Goal: Task Accomplishment & Management: Use online tool/utility

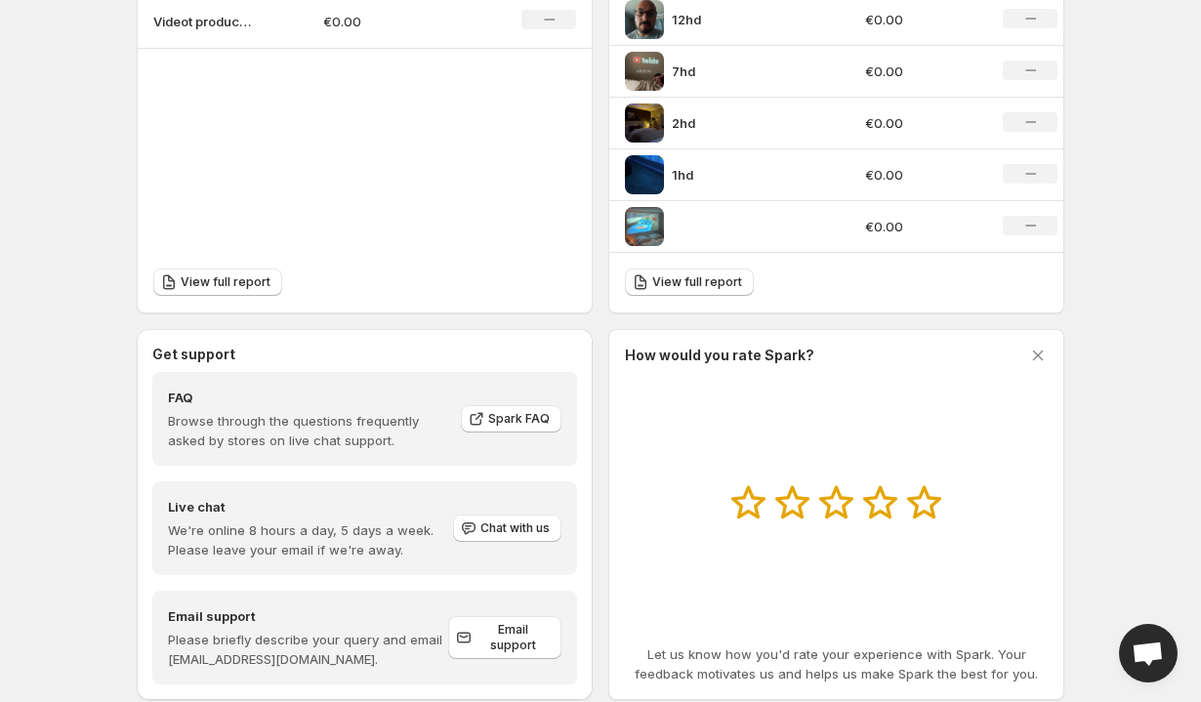
scroll to position [795, 0]
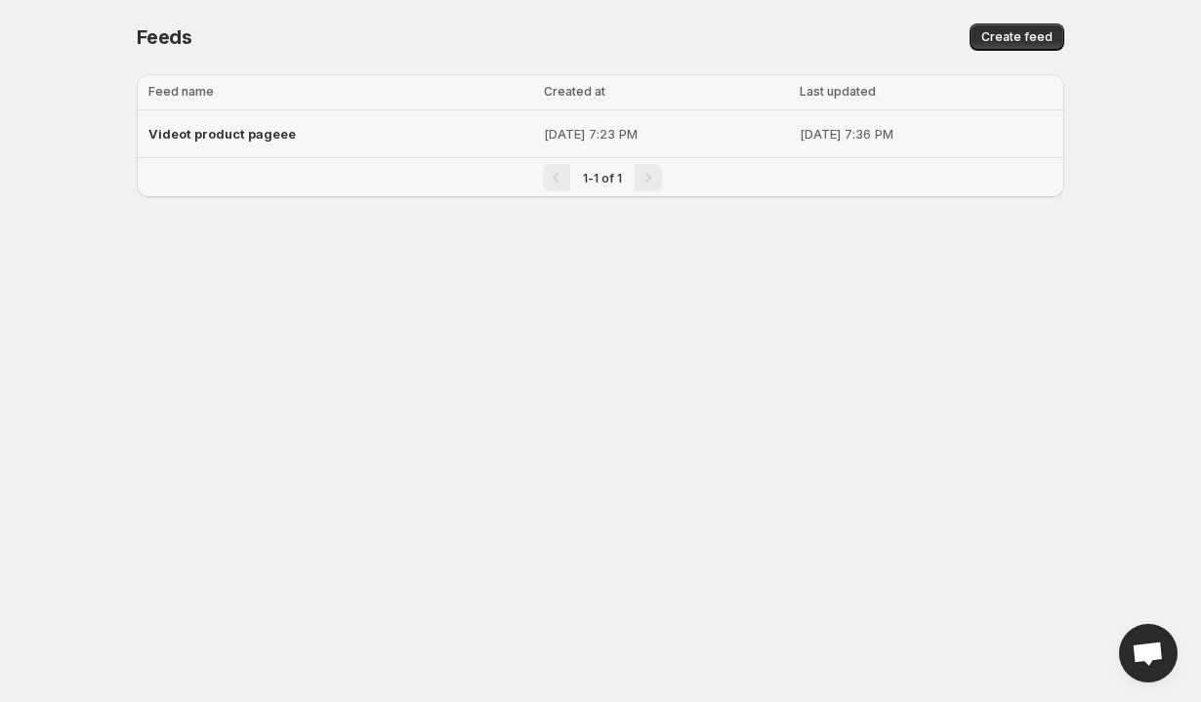
click at [260, 127] on span "Videot product pageee" at bounding box center [221, 134] width 147 height 16
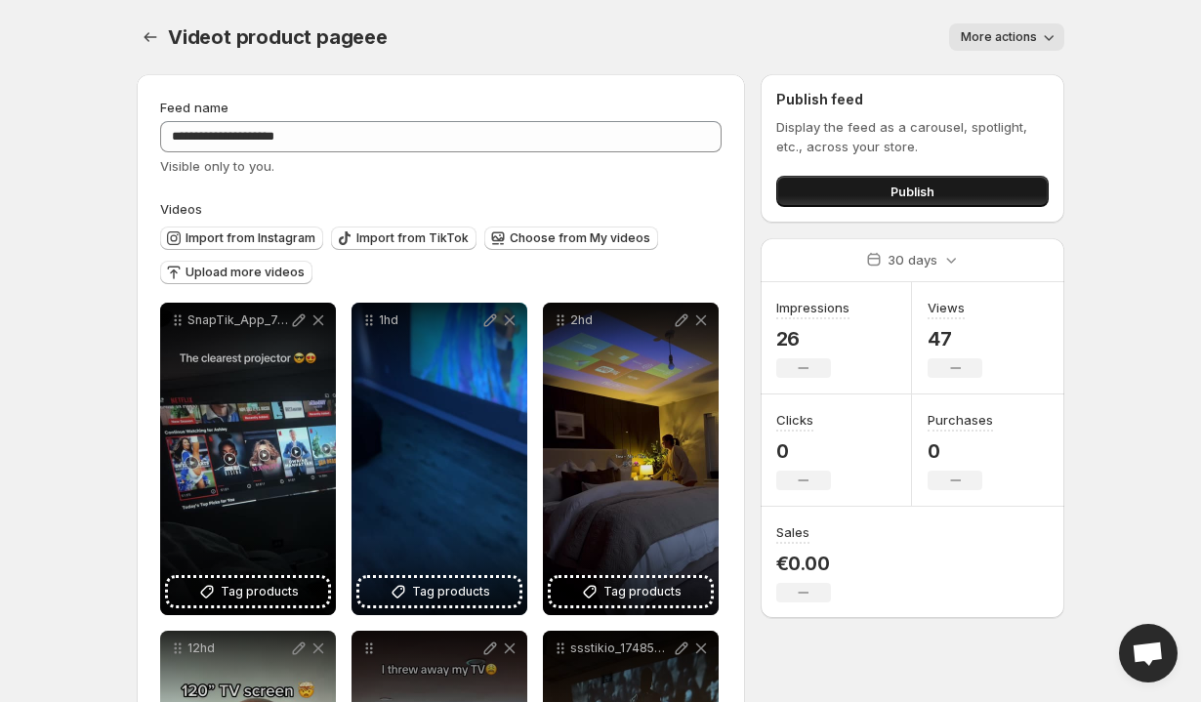
click at [944, 196] on button "Publish" at bounding box center [913, 191] width 273 height 31
click at [815, 177] on button "Publish" at bounding box center [913, 191] width 273 height 31
click at [884, 180] on button "Publish" at bounding box center [913, 191] width 273 height 31
click at [142, 44] on icon "Settings" at bounding box center [151, 37] width 20 height 20
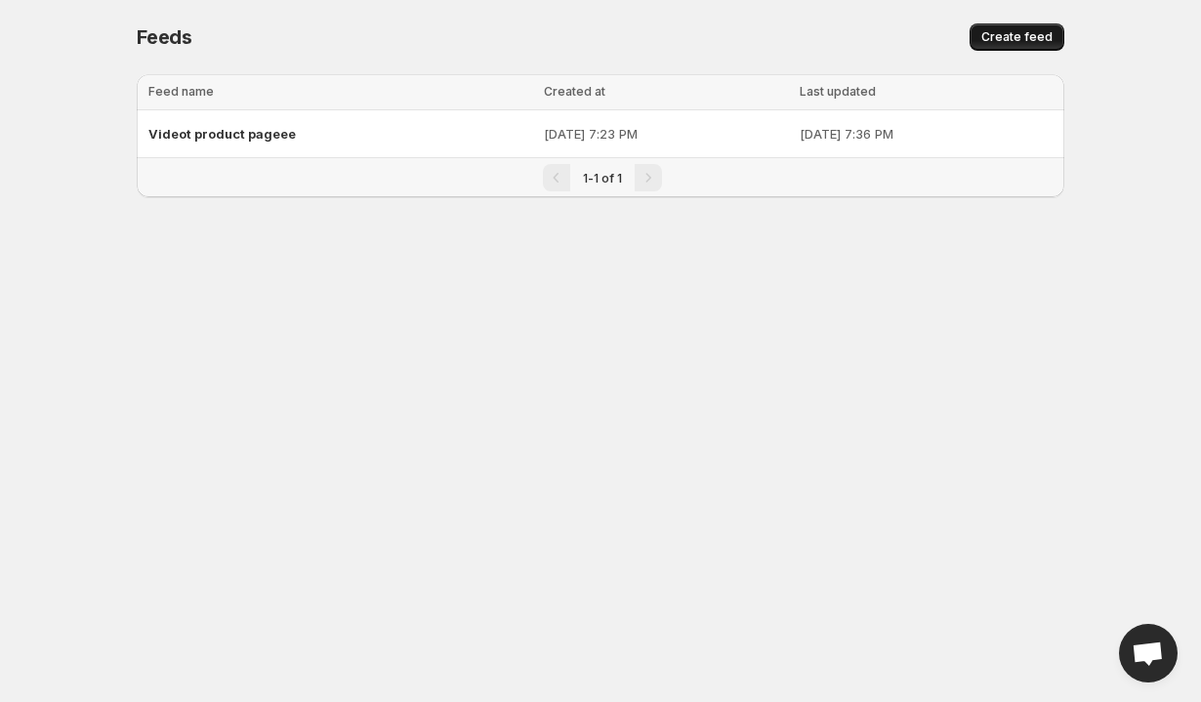
click at [1018, 38] on span "Create feed" at bounding box center [1017, 37] width 71 height 16
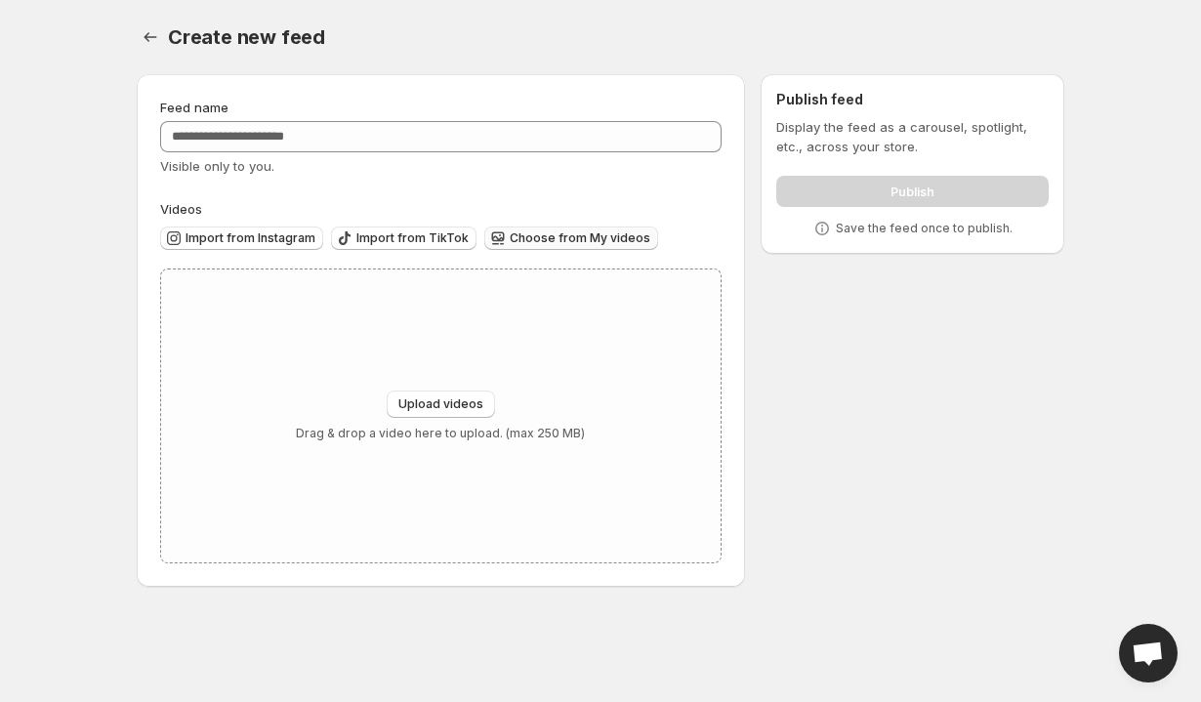
click at [529, 240] on span "Choose from My videos" at bounding box center [580, 239] width 141 height 16
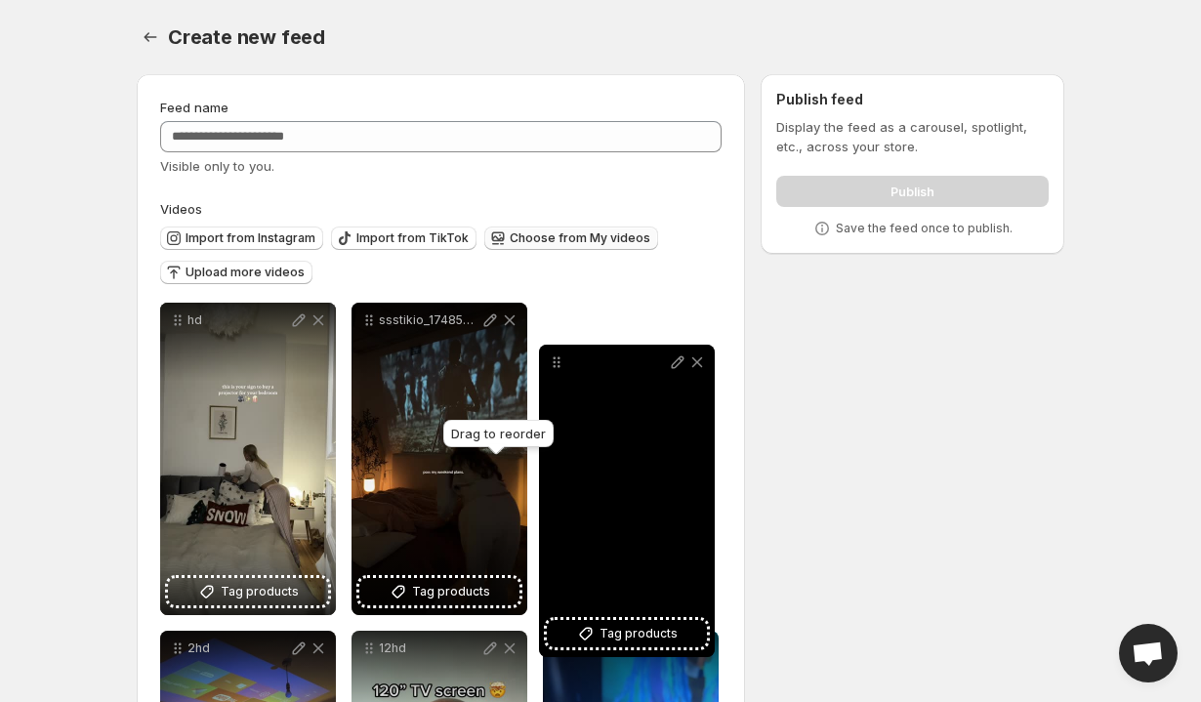
drag, startPoint x: 372, startPoint y: 538, endPoint x: 560, endPoint y: 367, distance: 253.7
click at [560, 367] on icon at bounding box center [557, 363] width 20 height 20
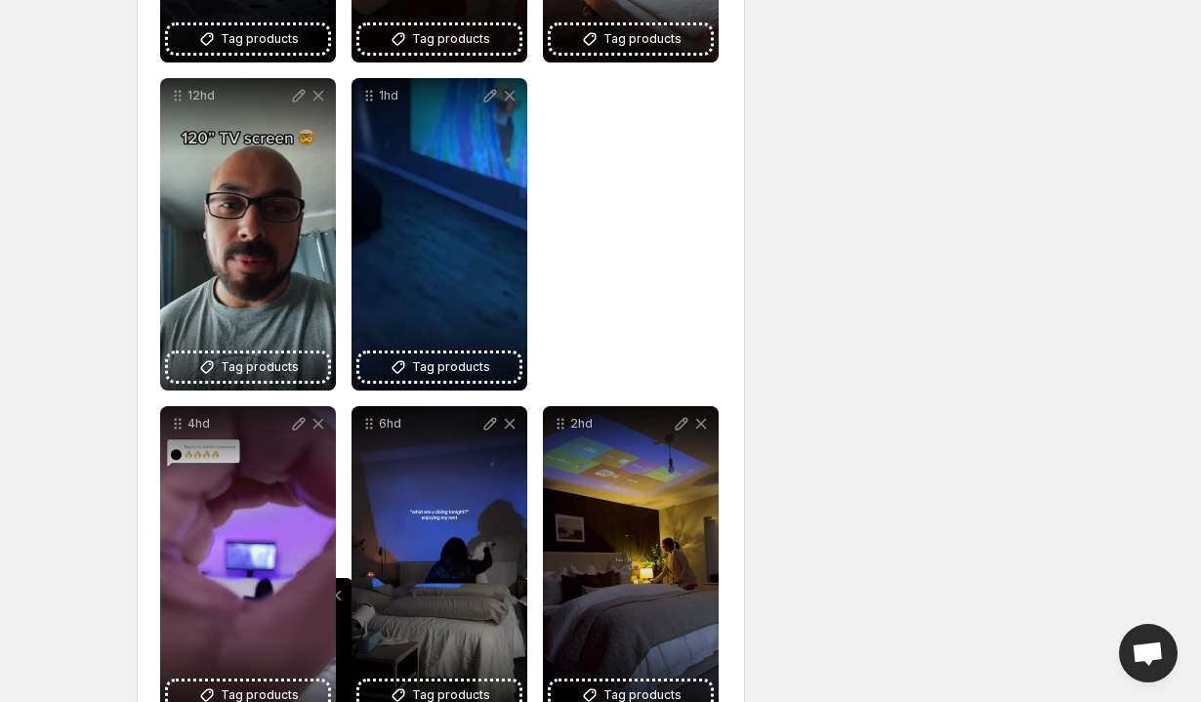
scroll to position [567, 0]
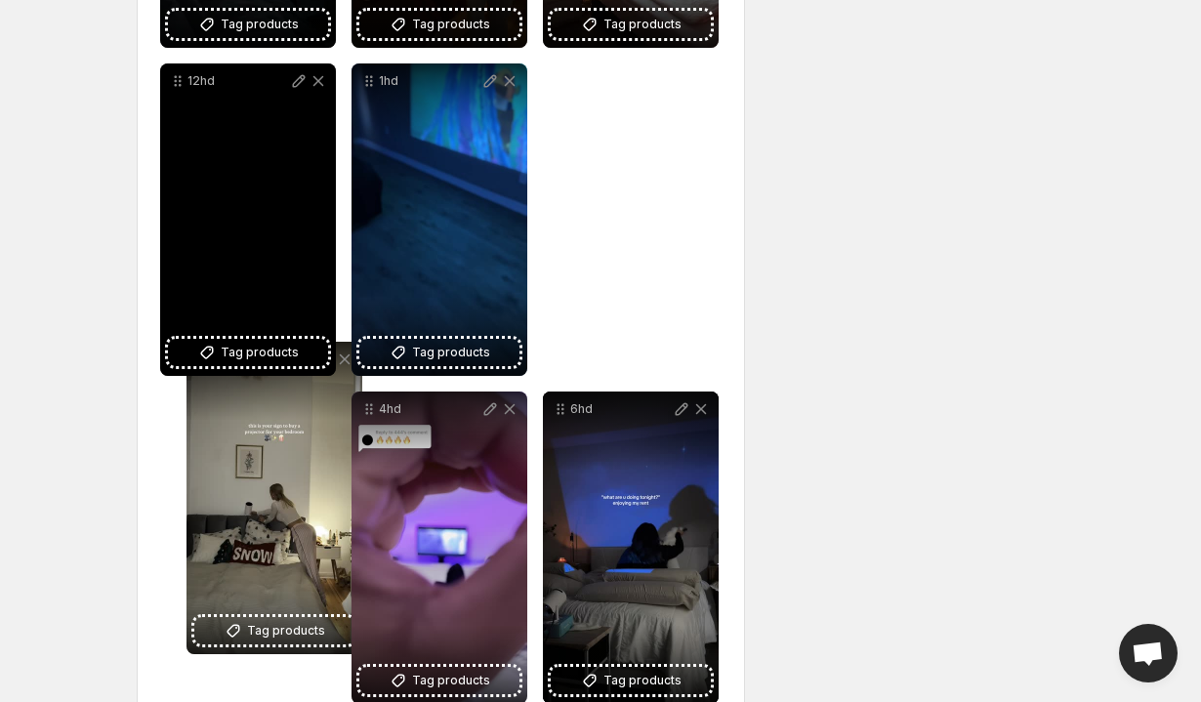
drag, startPoint x: 183, startPoint y: 651, endPoint x: 194, endPoint y: 399, distance: 252.3
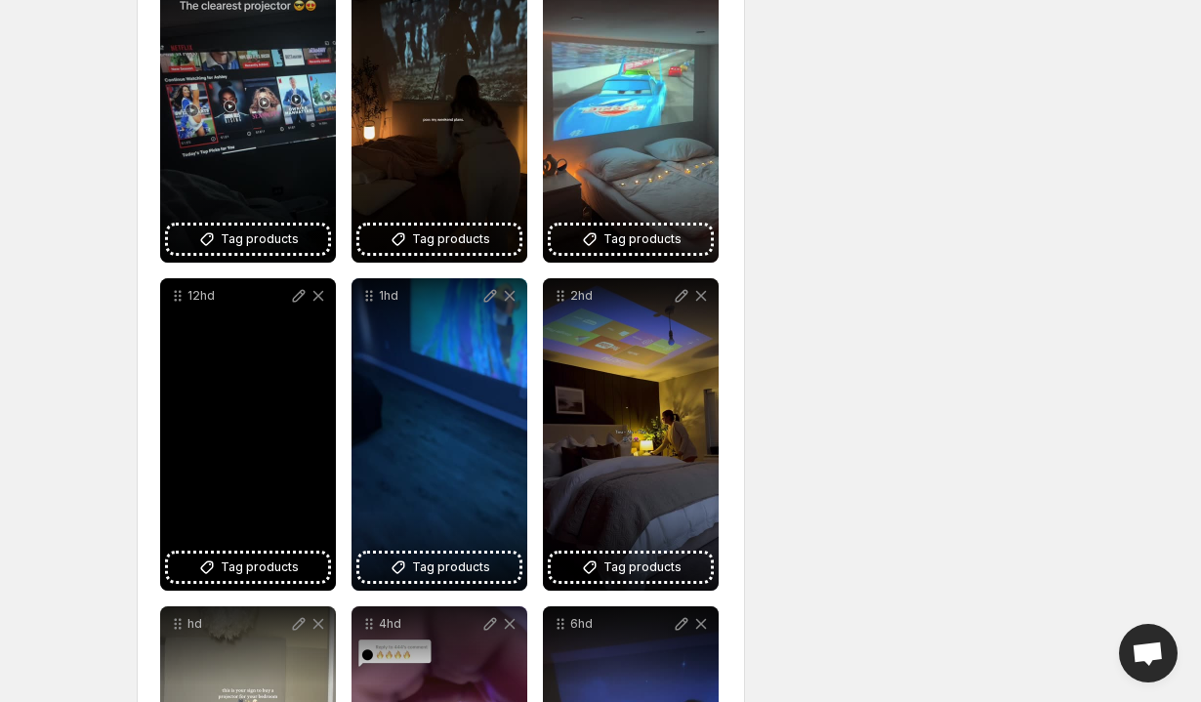
scroll to position [201, 0]
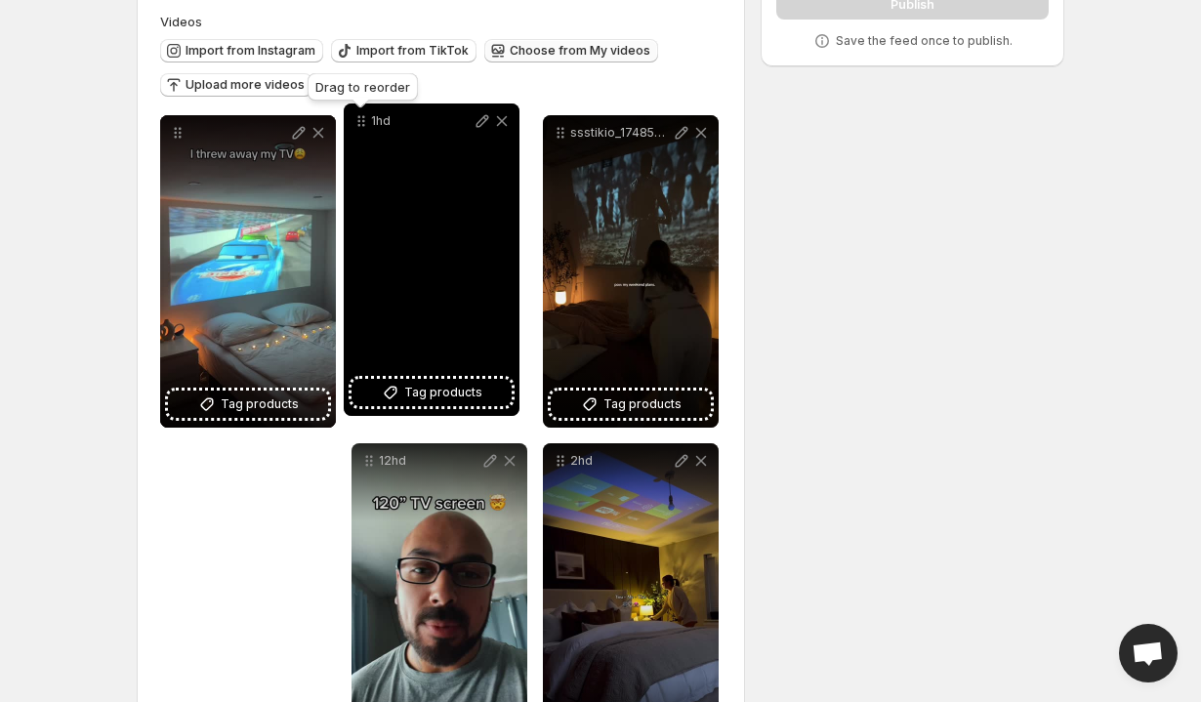
drag, startPoint x: 371, startPoint y: 447, endPoint x: 363, endPoint y: 127, distance: 320.5
click at [363, 127] on icon at bounding box center [362, 121] width 20 height 20
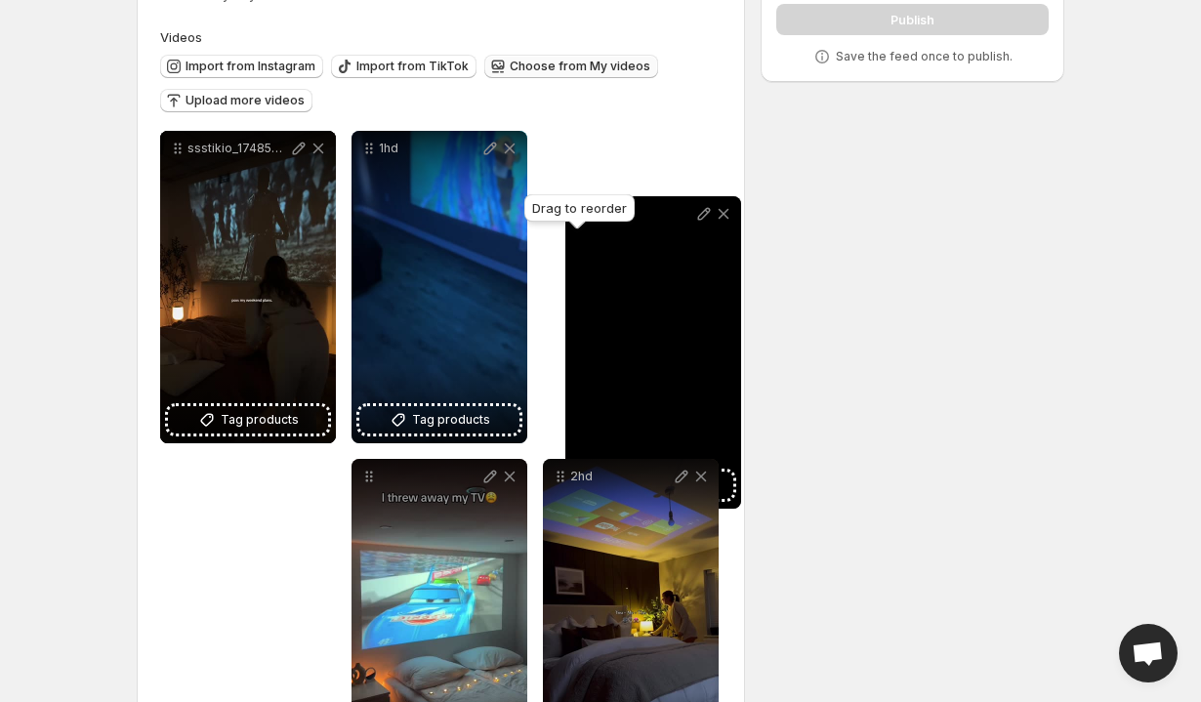
drag, startPoint x: 367, startPoint y: 481, endPoint x: 562, endPoint y: 215, distance: 329.2
click at [562, 215] on body "**********" at bounding box center [600, 179] width 1201 height 702
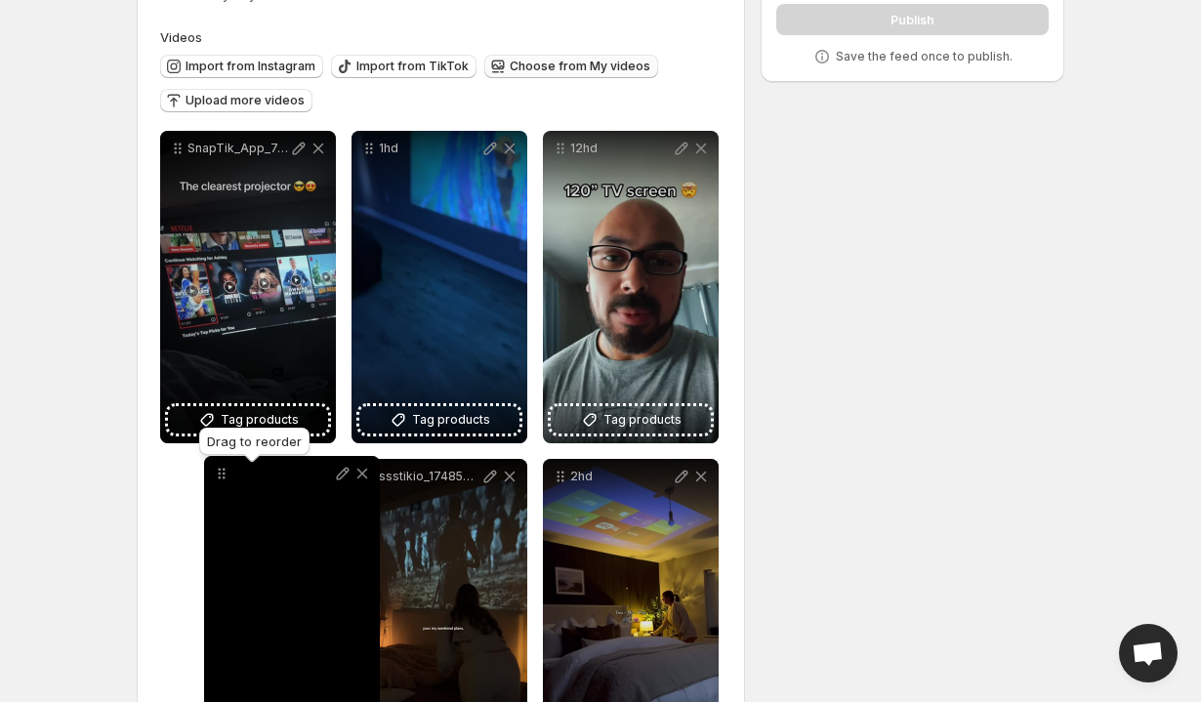
drag, startPoint x: 365, startPoint y: 484, endPoint x: 204, endPoint y: 482, distance: 161.2
click at [212, 482] on icon at bounding box center [222, 474] width 20 height 20
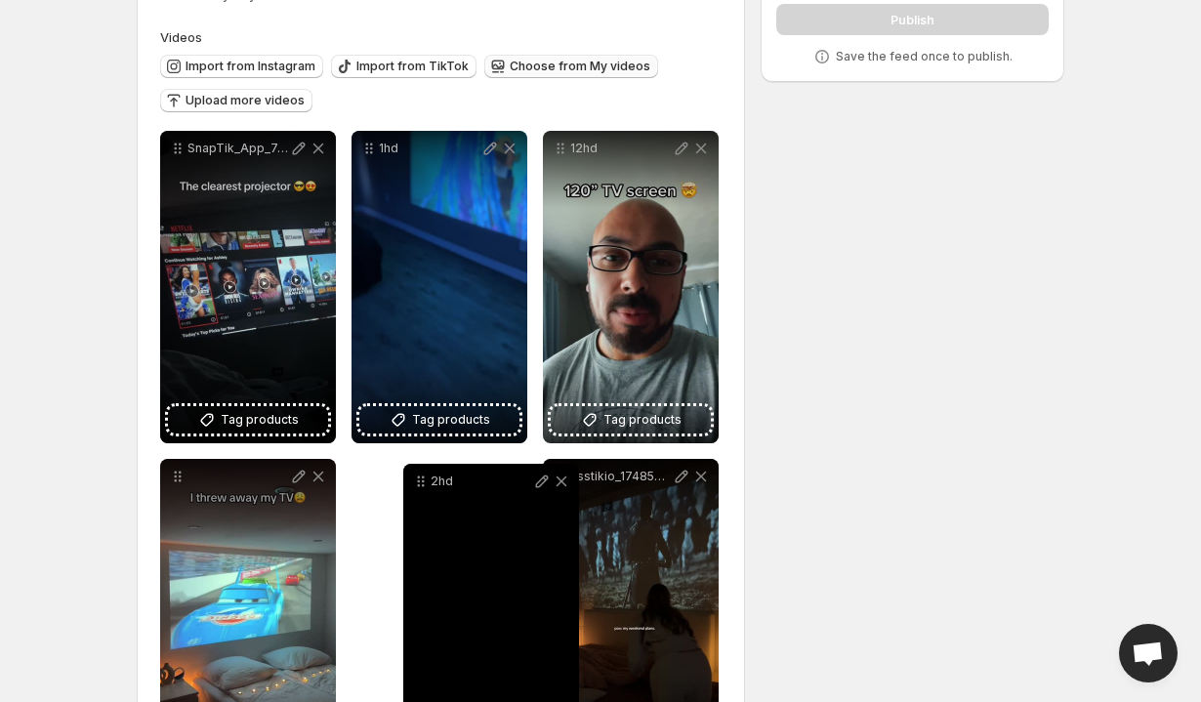
drag, startPoint x: 553, startPoint y: 477, endPoint x: 402, endPoint y: 483, distance: 150.5
click at [411, 483] on icon at bounding box center [421, 482] width 20 height 20
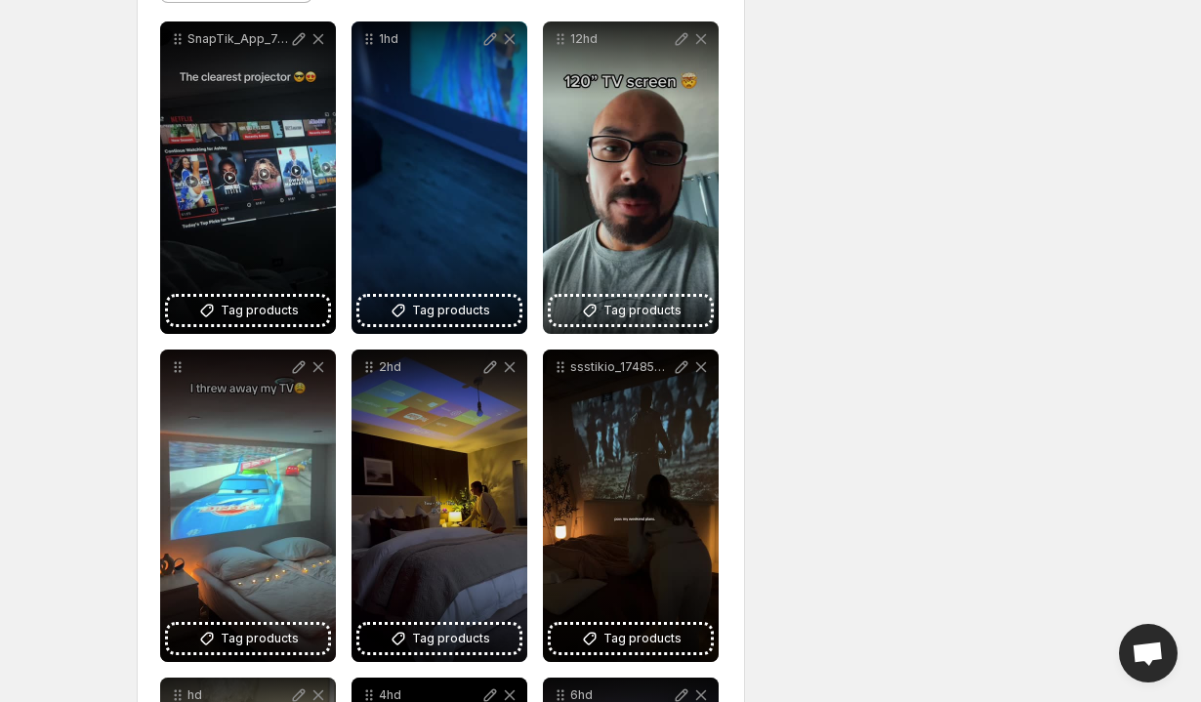
scroll to position [126, 0]
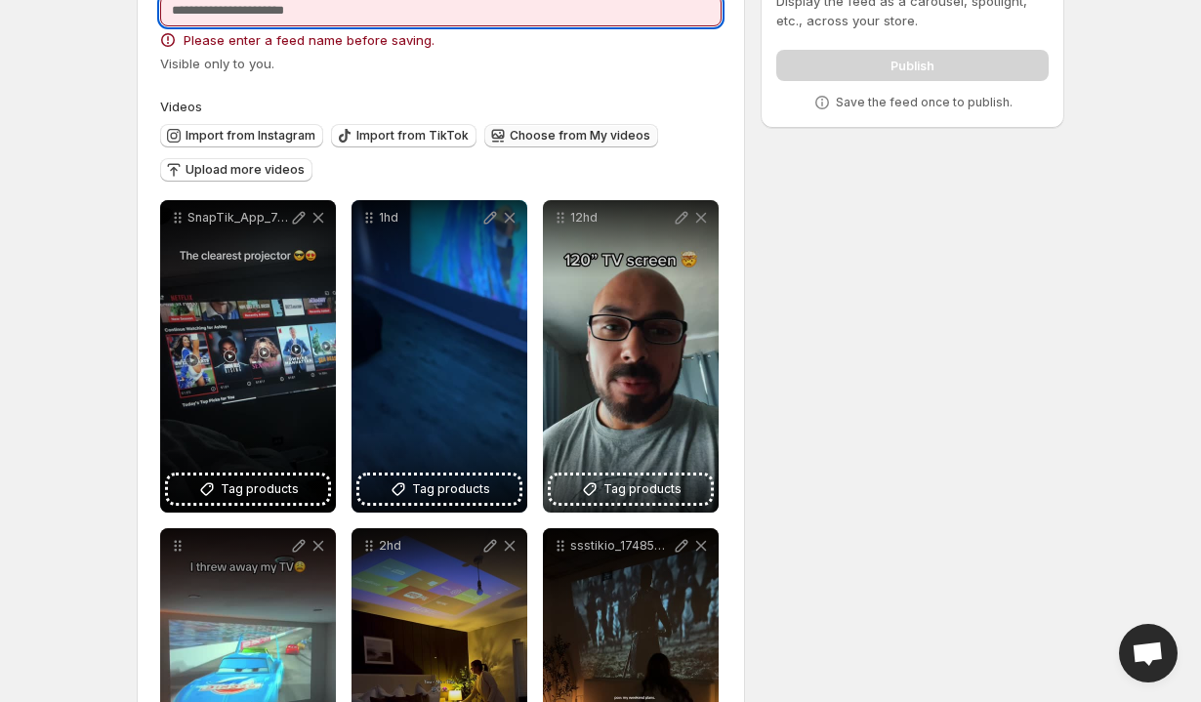
click at [486, 14] on input "Feed name" at bounding box center [441, 10] width 562 height 31
type input "*"
type input "*********"
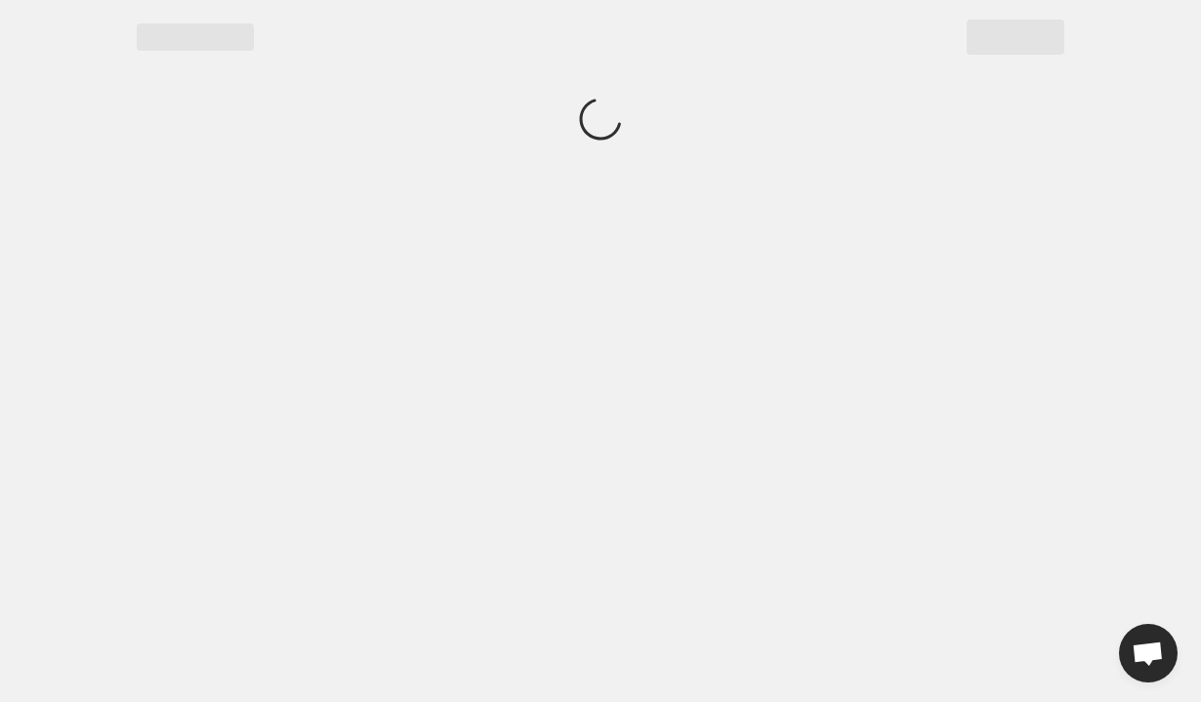
scroll to position [0, 0]
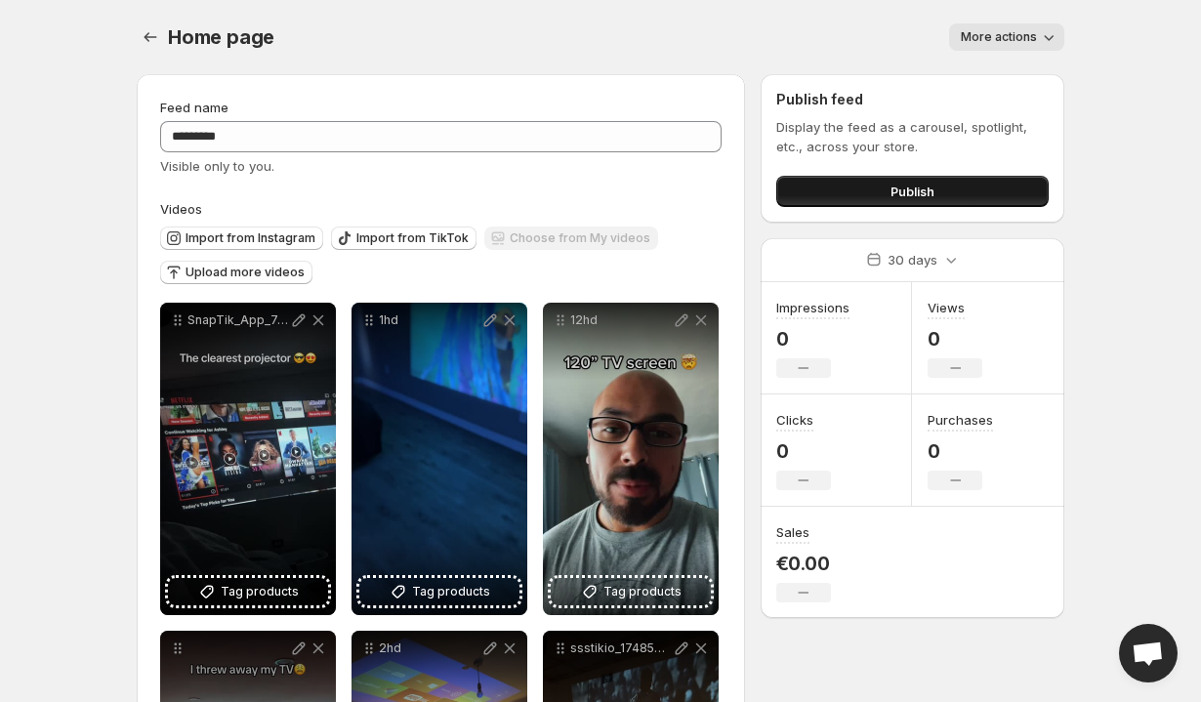
click at [853, 200] on button "Publish" at bounding box center [913, 191] width 273 height 31
